Goal: Check status: Check status

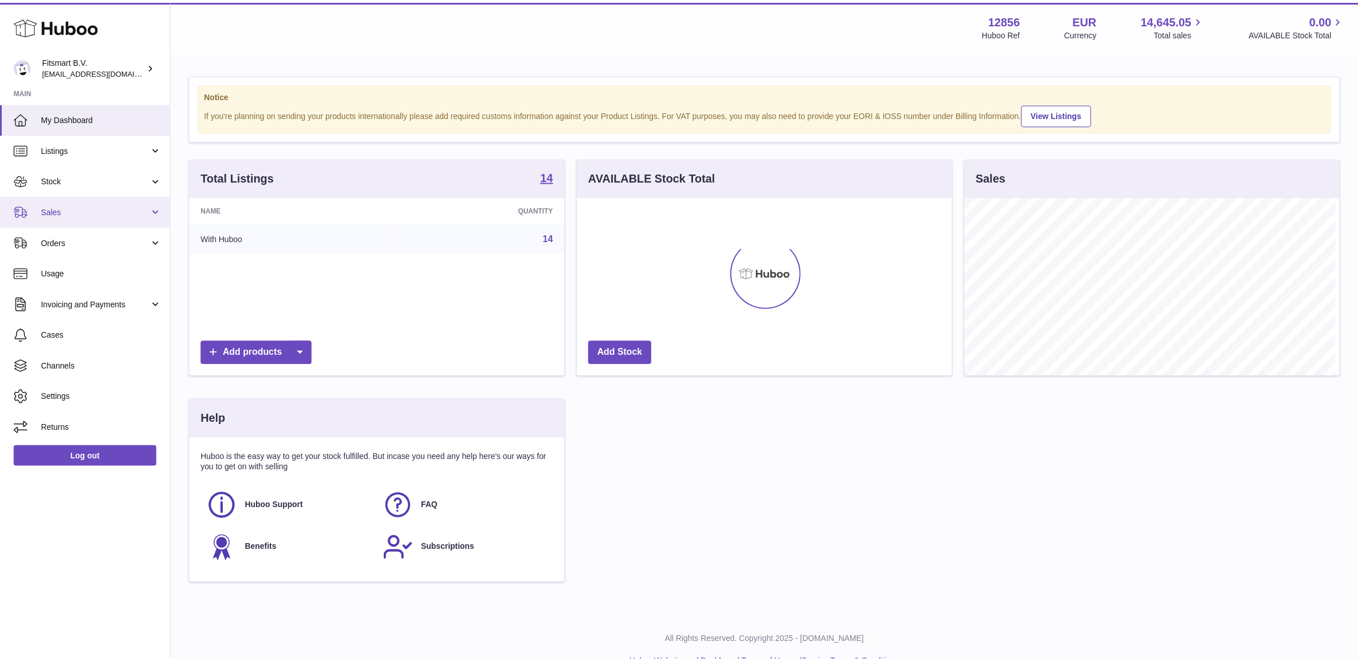
scroll to position [178, 377]
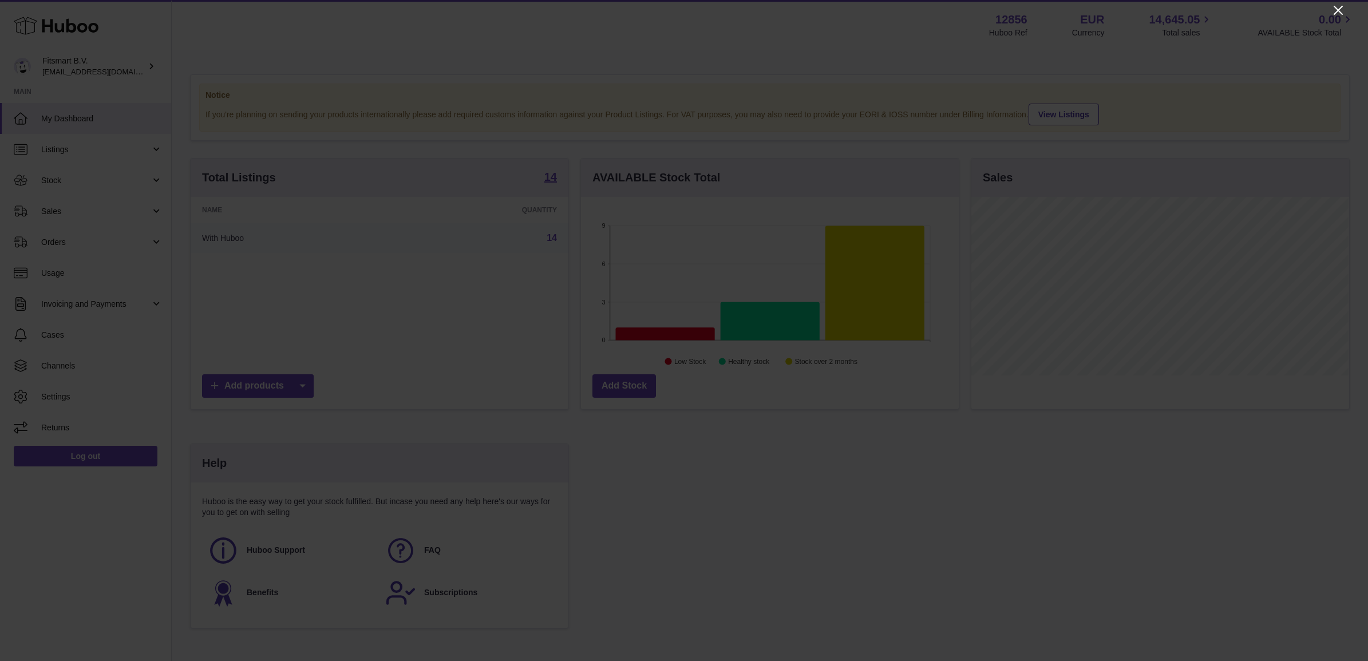
click at [1341, 12] on icon "Close" at bounding box center [1338, 10] width 9 height 9
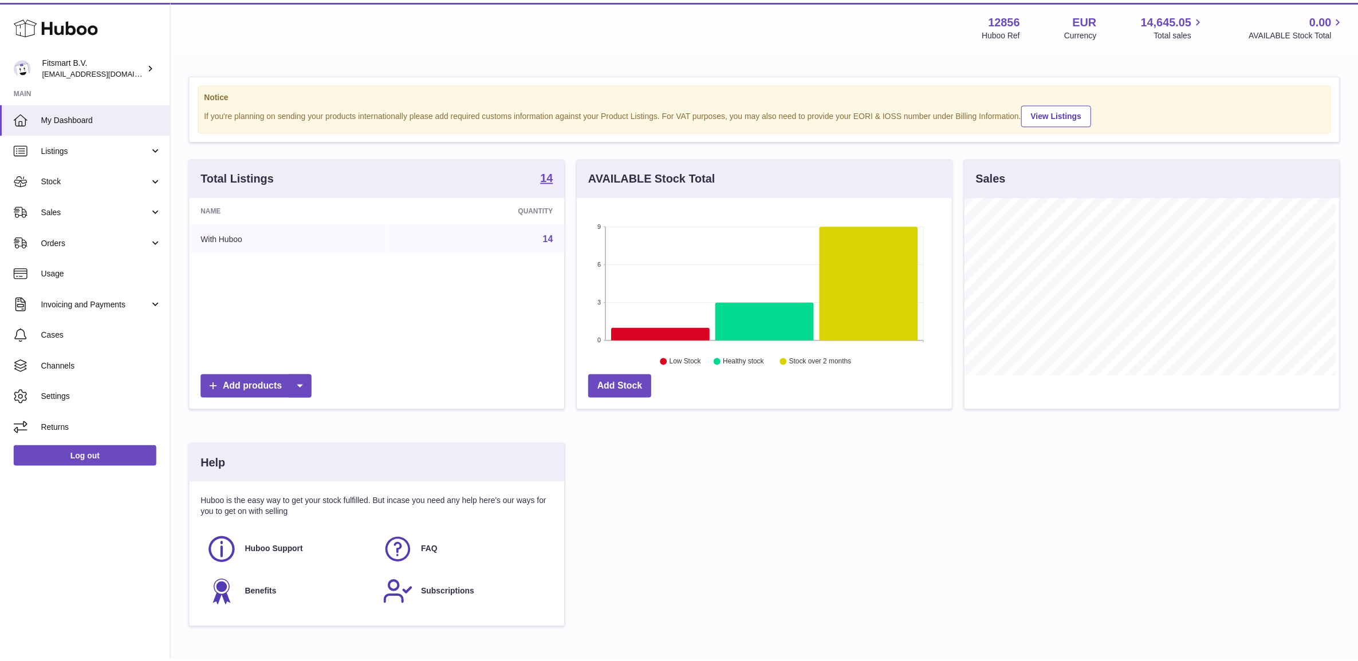
scroll to position [572411, 572216]
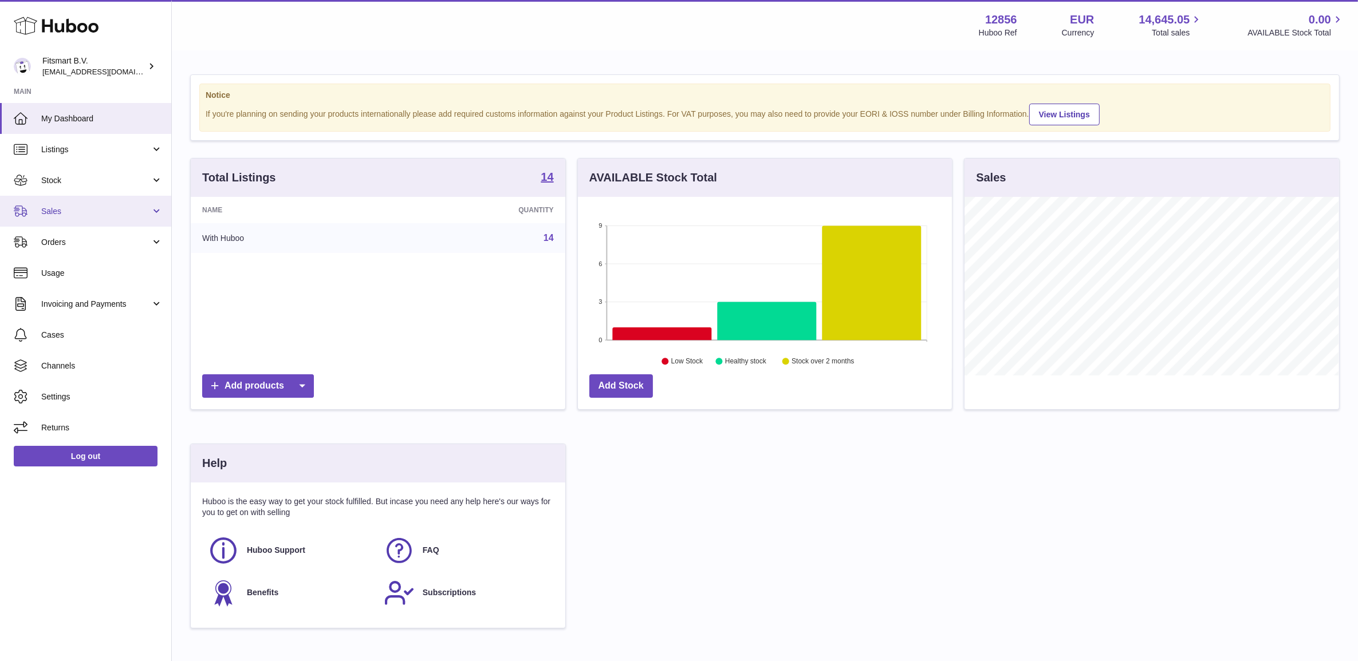
click at [62, 220] on link "Sales" at bounding box center [85, 211] width 171 height 31
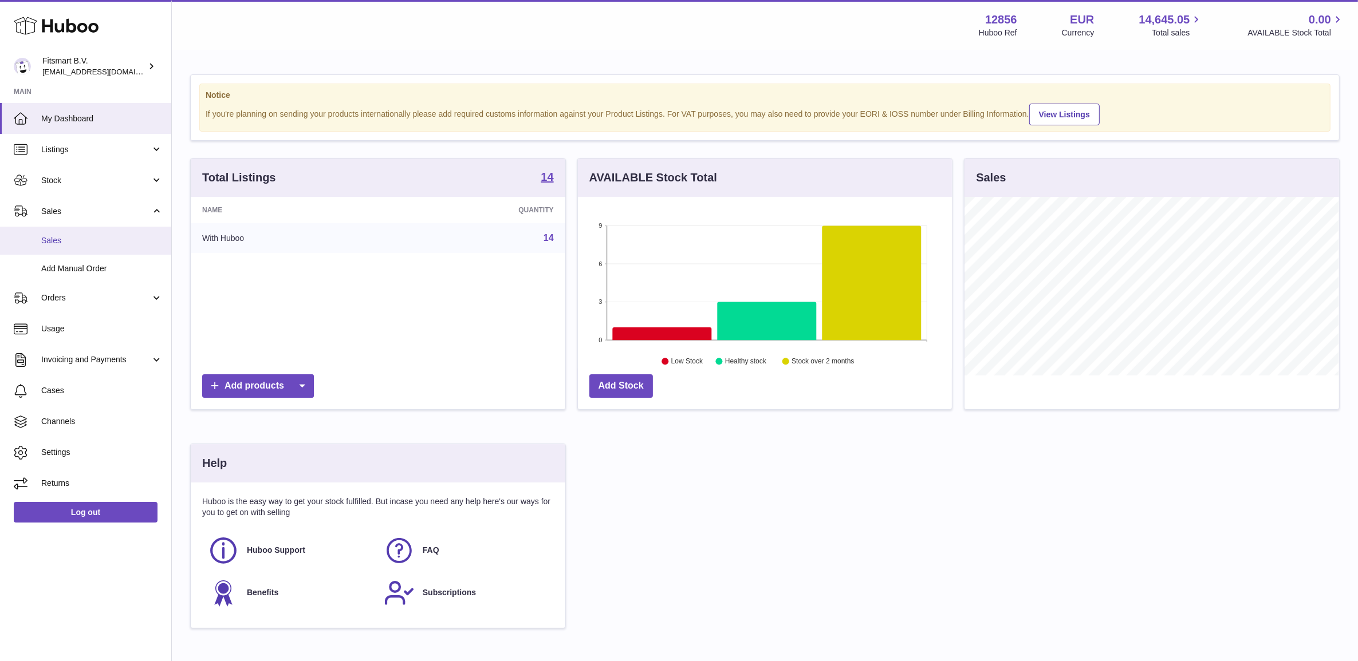
click at [74, 244] on span "Sales" at bounding box center [101, 240] width 121 height 11
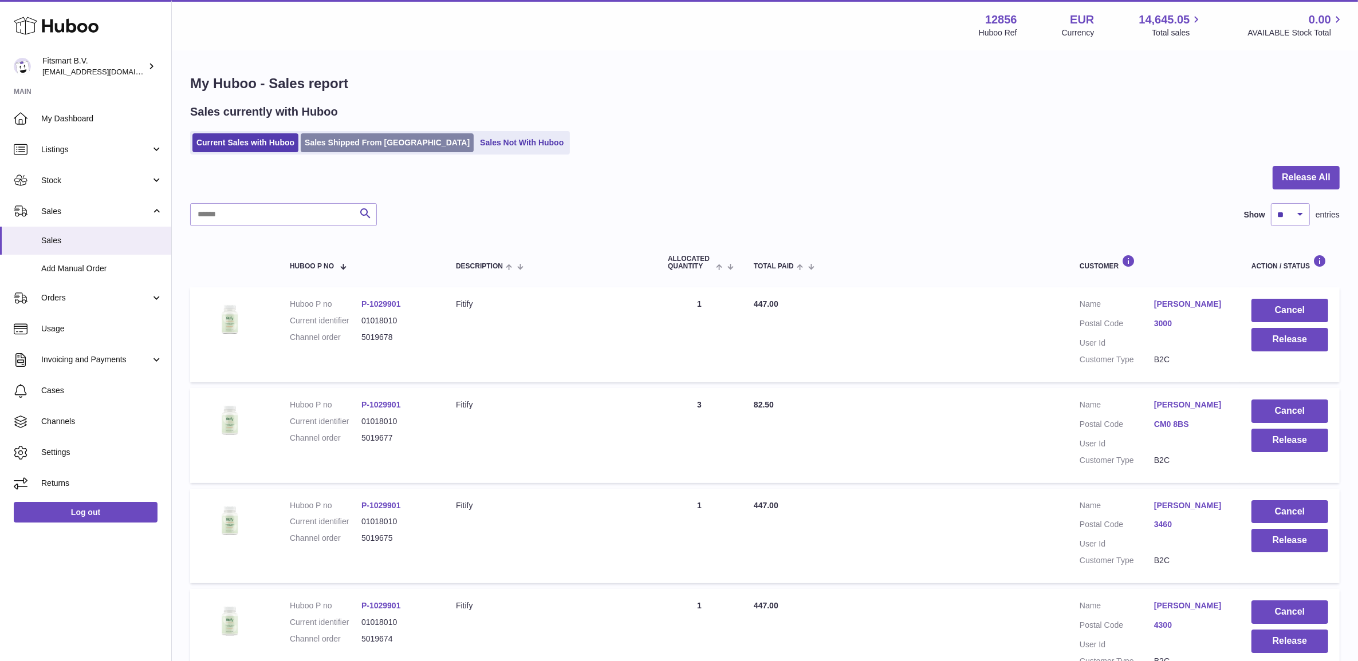
click at [338, 141] on link "Sales Shipped From Huboo" at bounding box center [387, 142] width 173 height 19
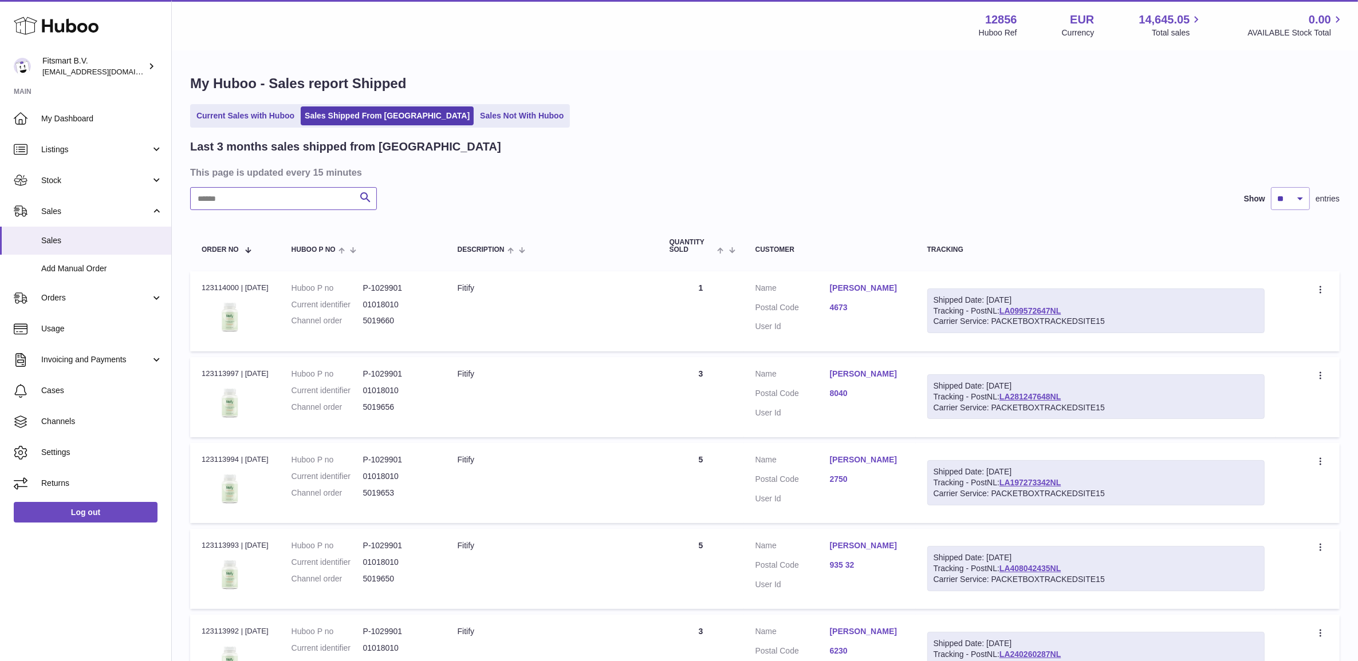
click at [295, 202] on input "text" at bounding box center [283, 198] width 187 height 23
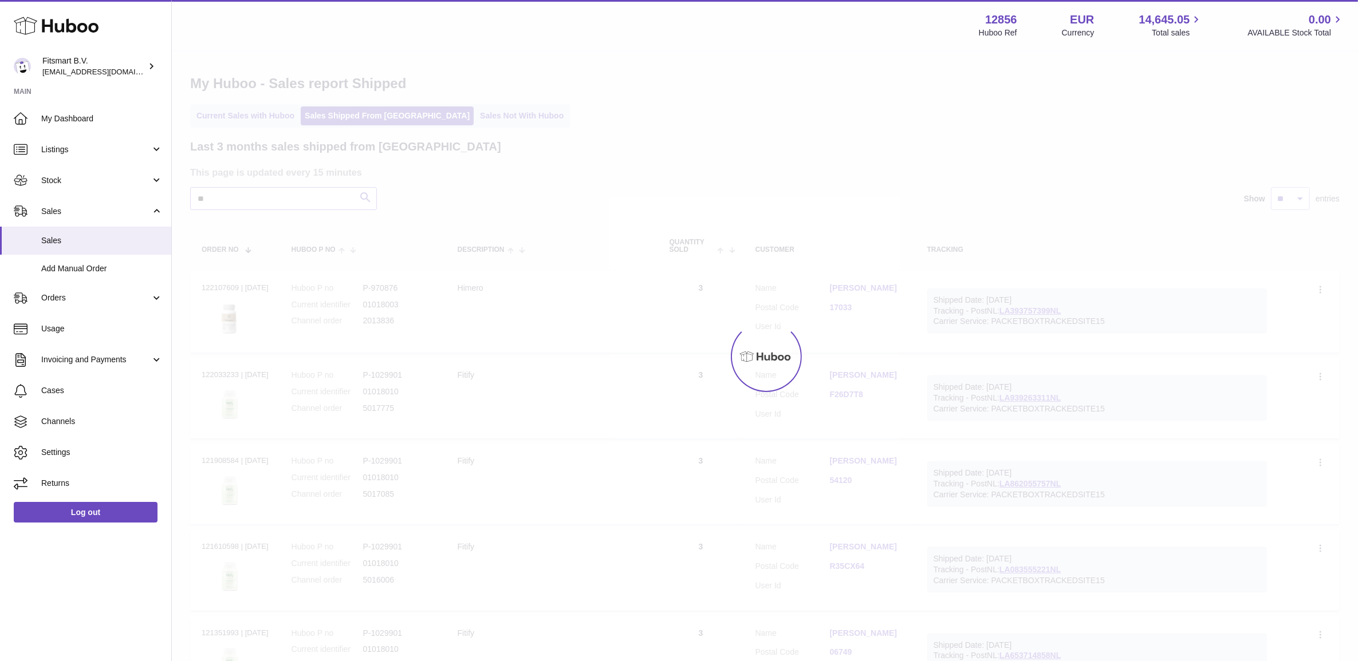
type input "*"
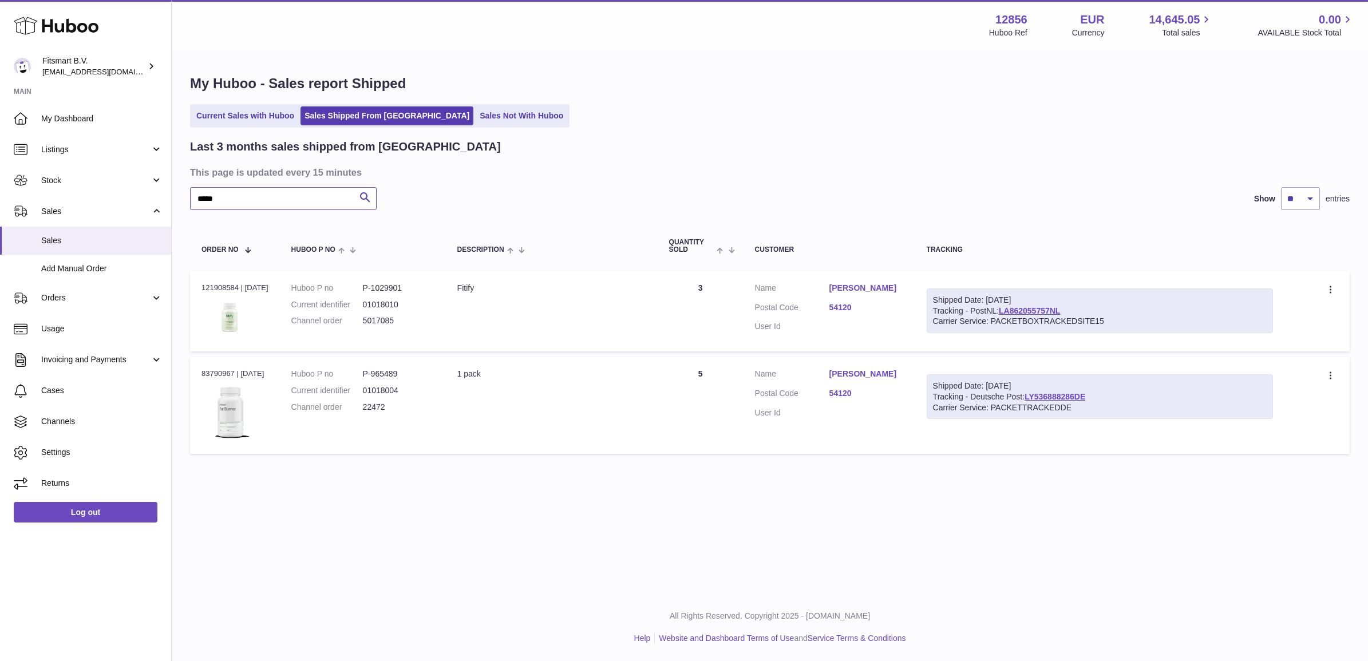
type input "*****"
click at [382, 325] on dd "5017085" at bounding box center [399, 320] width 72 height 11
copy dd "5017085"
click at [216, 287] on div "Order no 121908584 | 29th Jul" at bounding box center [235, 288] width 67 height 10
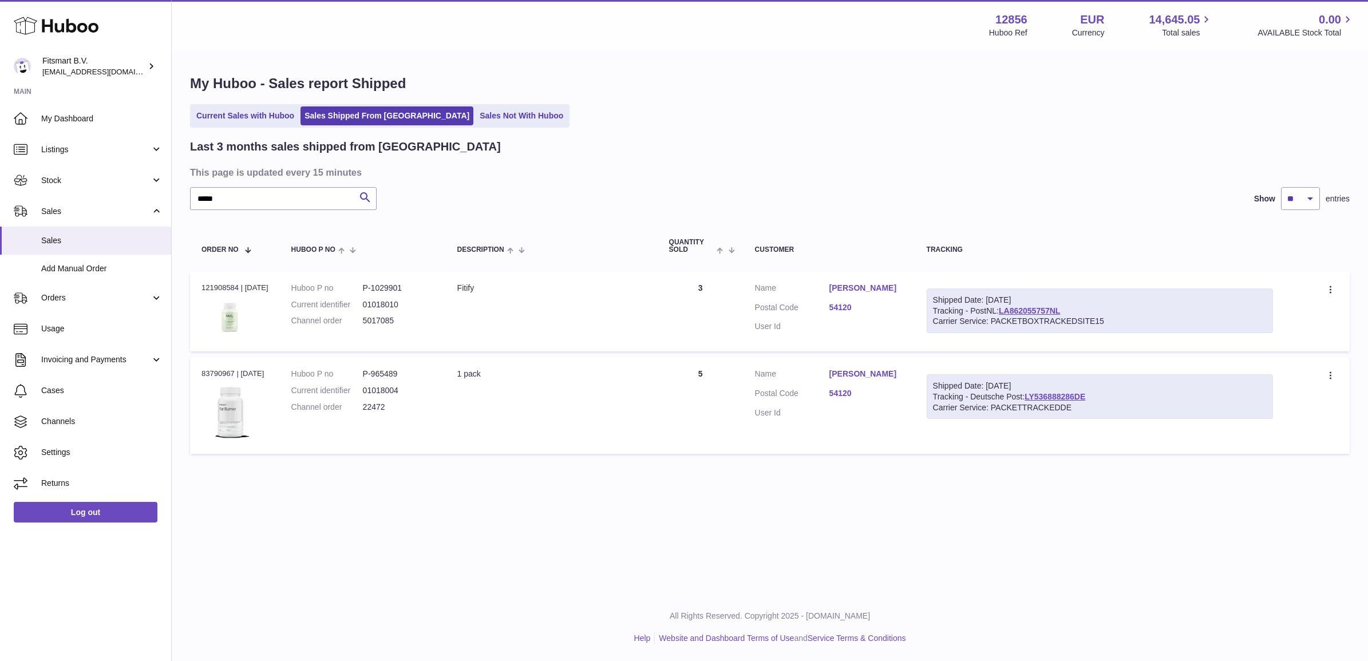
click at [216, 287] on div "Order no 121908584 | 29th Jul" at bounding box center [235, 288] width 67 height 10
copy div "121908584"
